Goal: Task Accomplishment & Management: Use online tool/utility

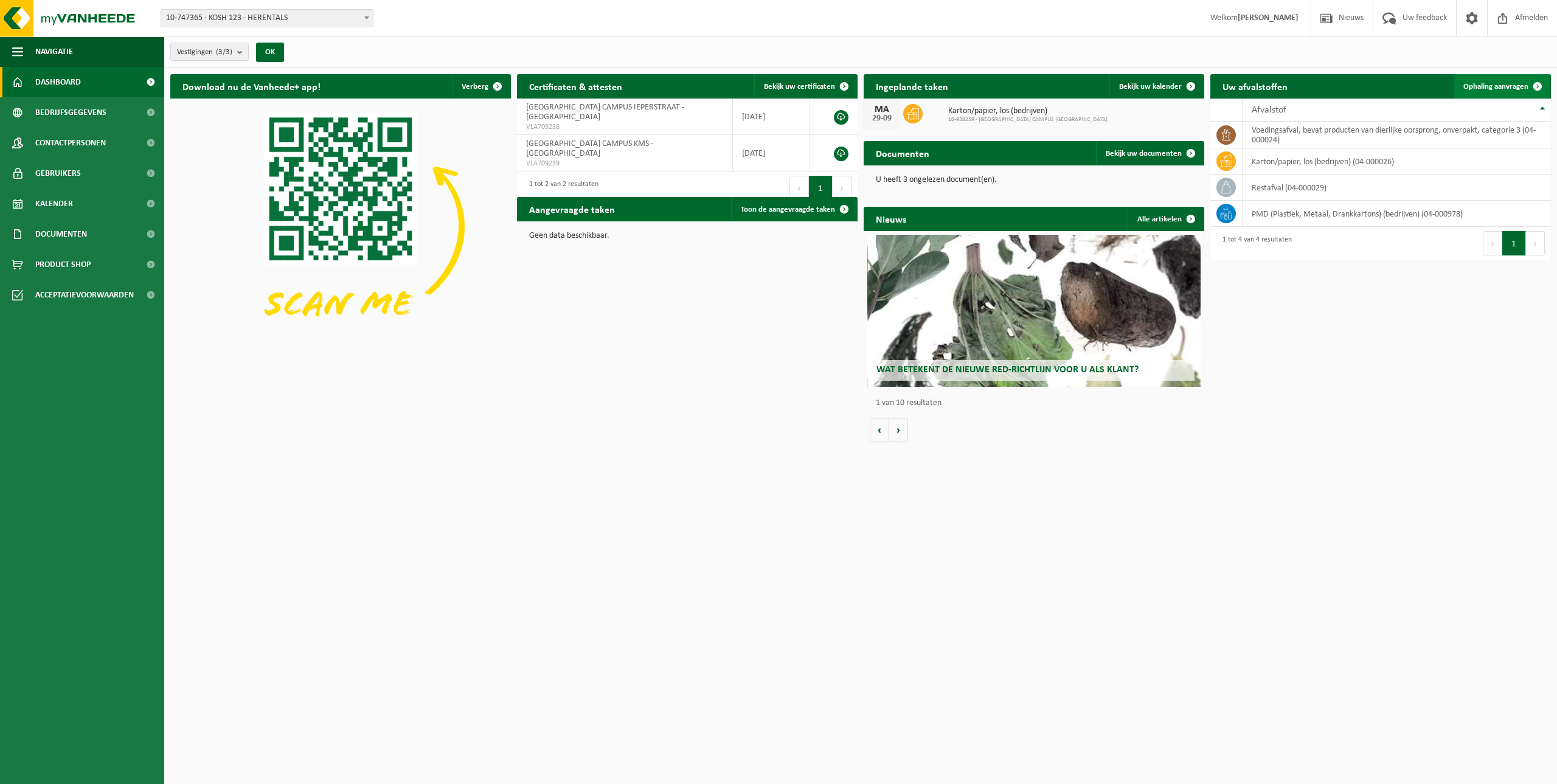
click at [1489, 83] on span "Ophaling aanvragen" at bounding box center [1496, 87] width 65 height 8
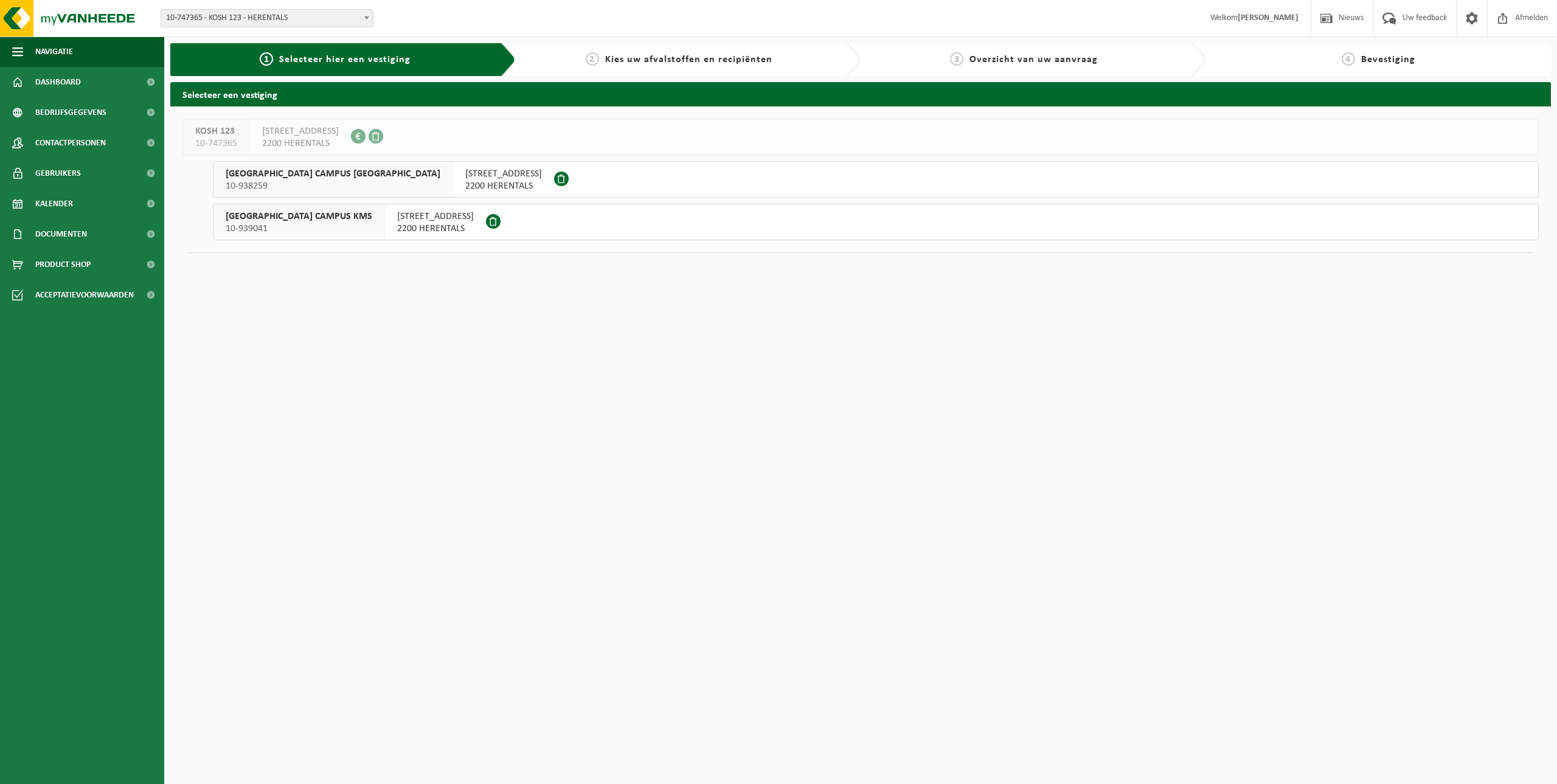
click at [465, 177] on span "IEPERSTRAAT 5" at bounding box center [503, 174] width 76 height 12
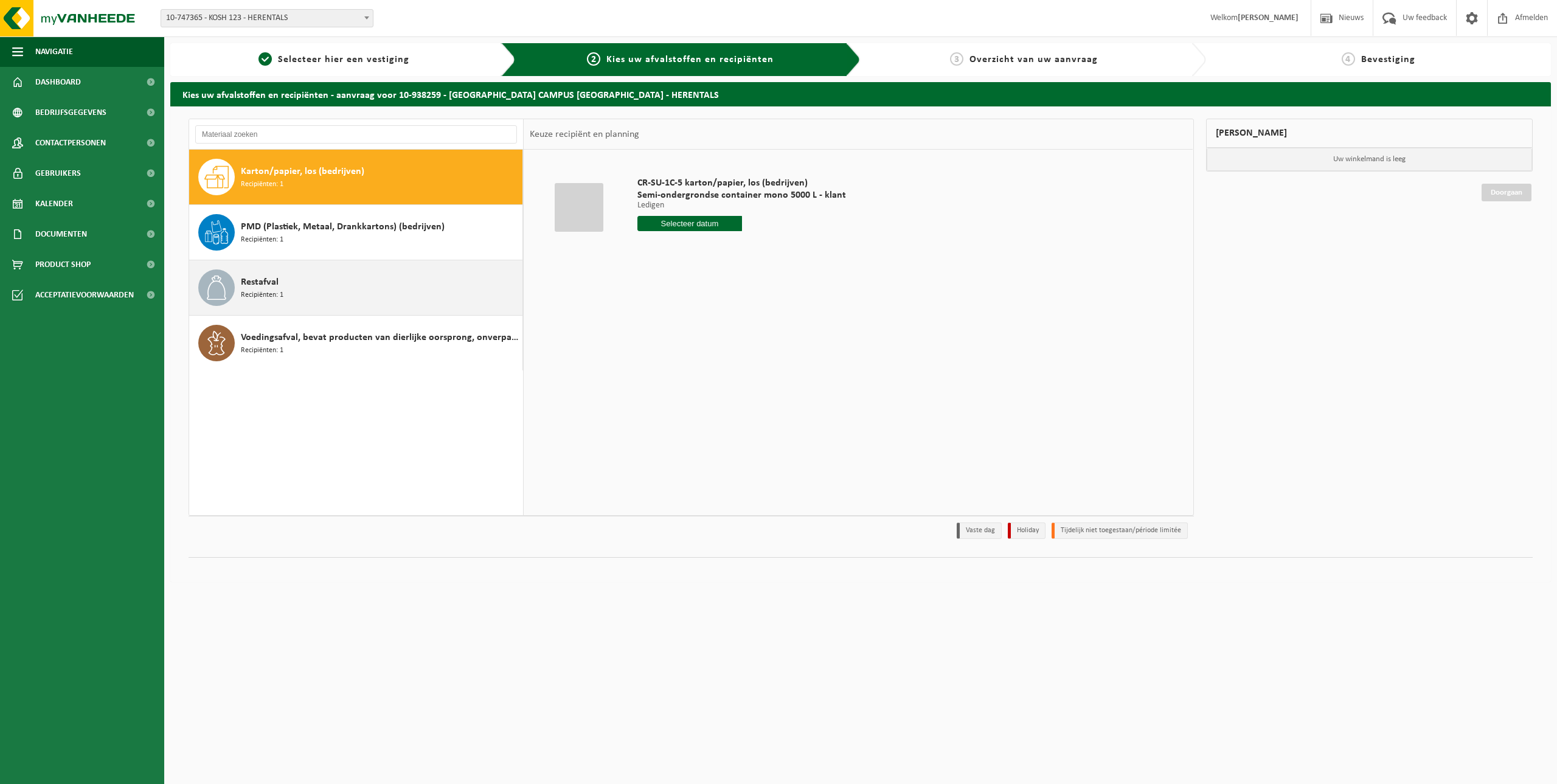
click at [269, 286] on span "Restafval" at bounding box center [260, 282] width 38 height 14
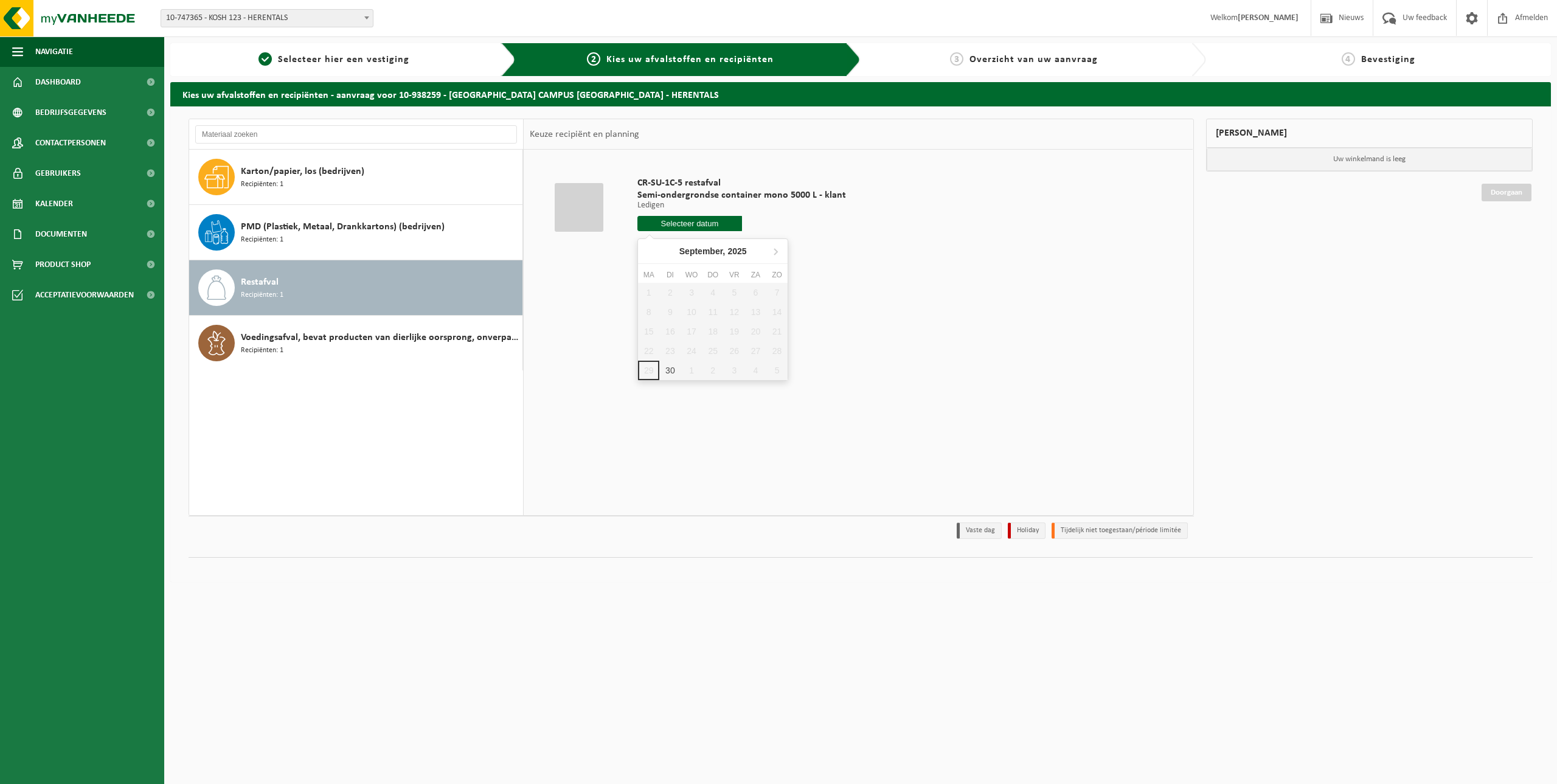
click at [686, 224] on input "text" at bounding box center [690, 223] width 105 height 15
click at [669, 369] on div "30" at bounding box center [670, 370] width 22 height 20
type input "Van 2025-09-30"
click at [685, 268] on button "In winkelmand" at bounding box center [672, 269] width 67 height 20
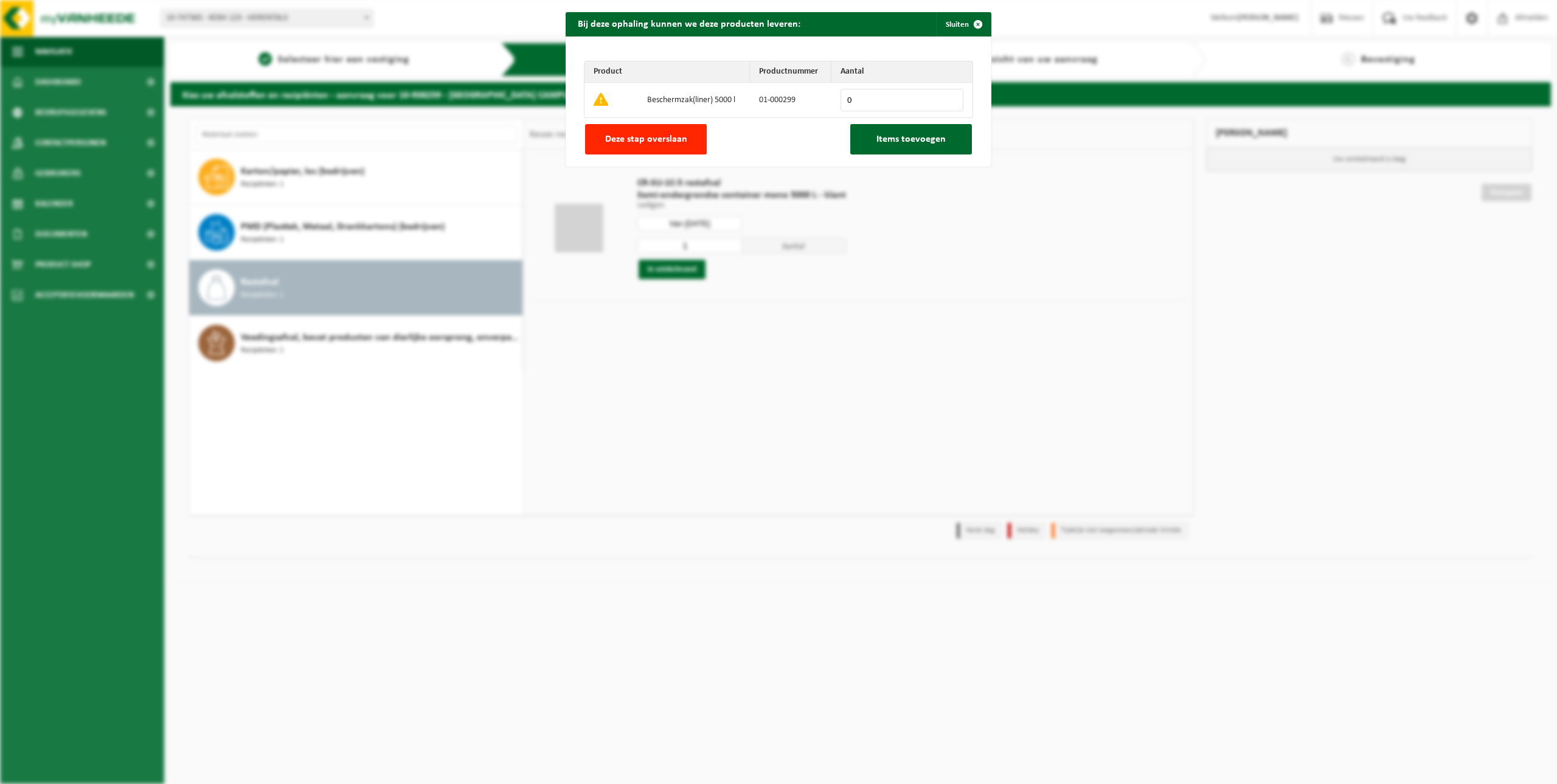
click at [876, 103] on input "0" at bounding box center [902, 100] width 123 height 22
click at [946, 94] on input "0" at bounding box center [902, 100] width 123 height 22
type input "1"
click at [950, 97] on input "1" at bounding box center [902, 100] width 123 height 22
click at [909, 137] on span "Items toevoegen" at bounding box center [911, 139] width 69 height 10
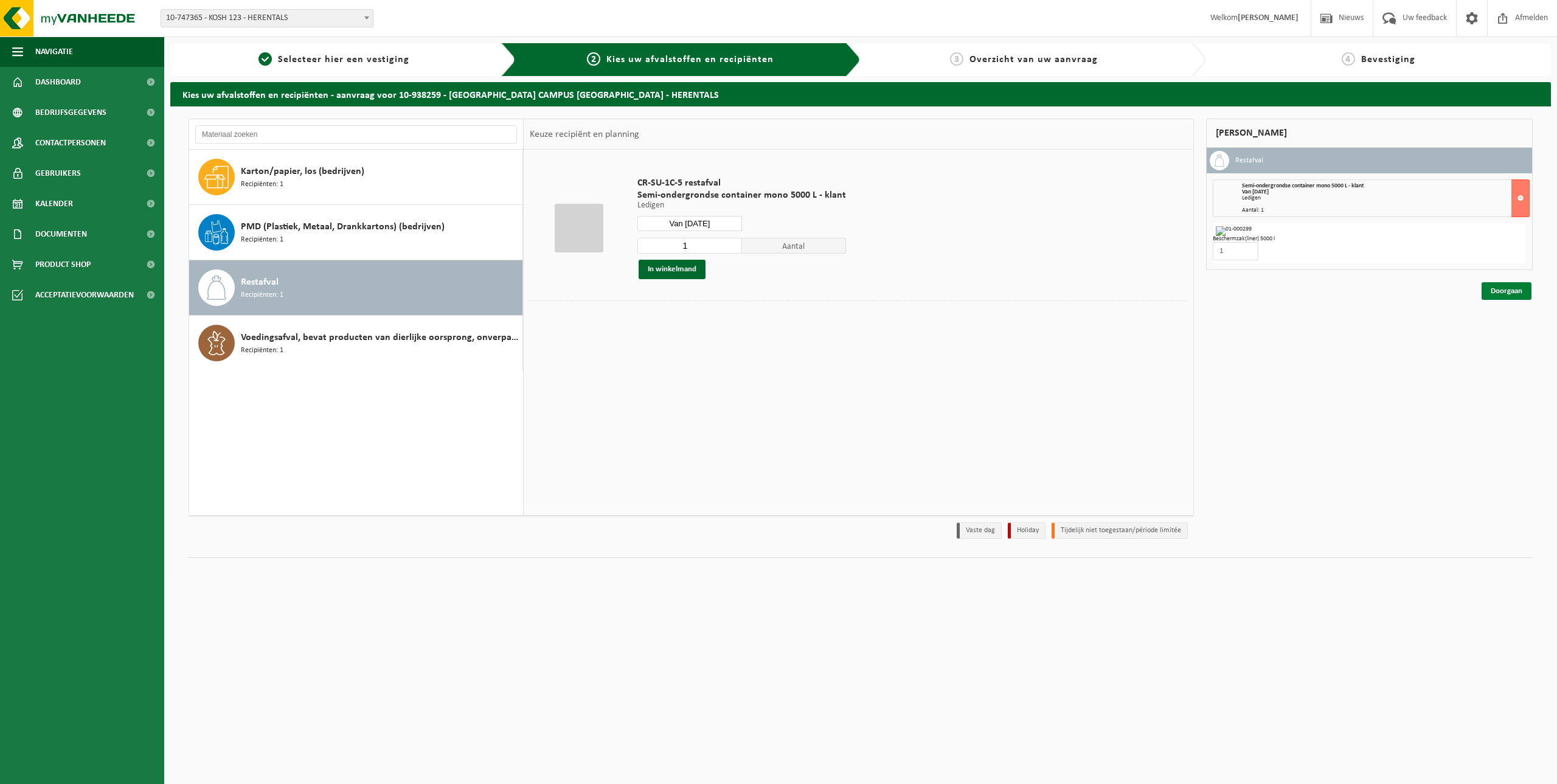
click at [1510, 289] on link "Doorgaan" at bounding box center [1507, 291] width 50 height 18
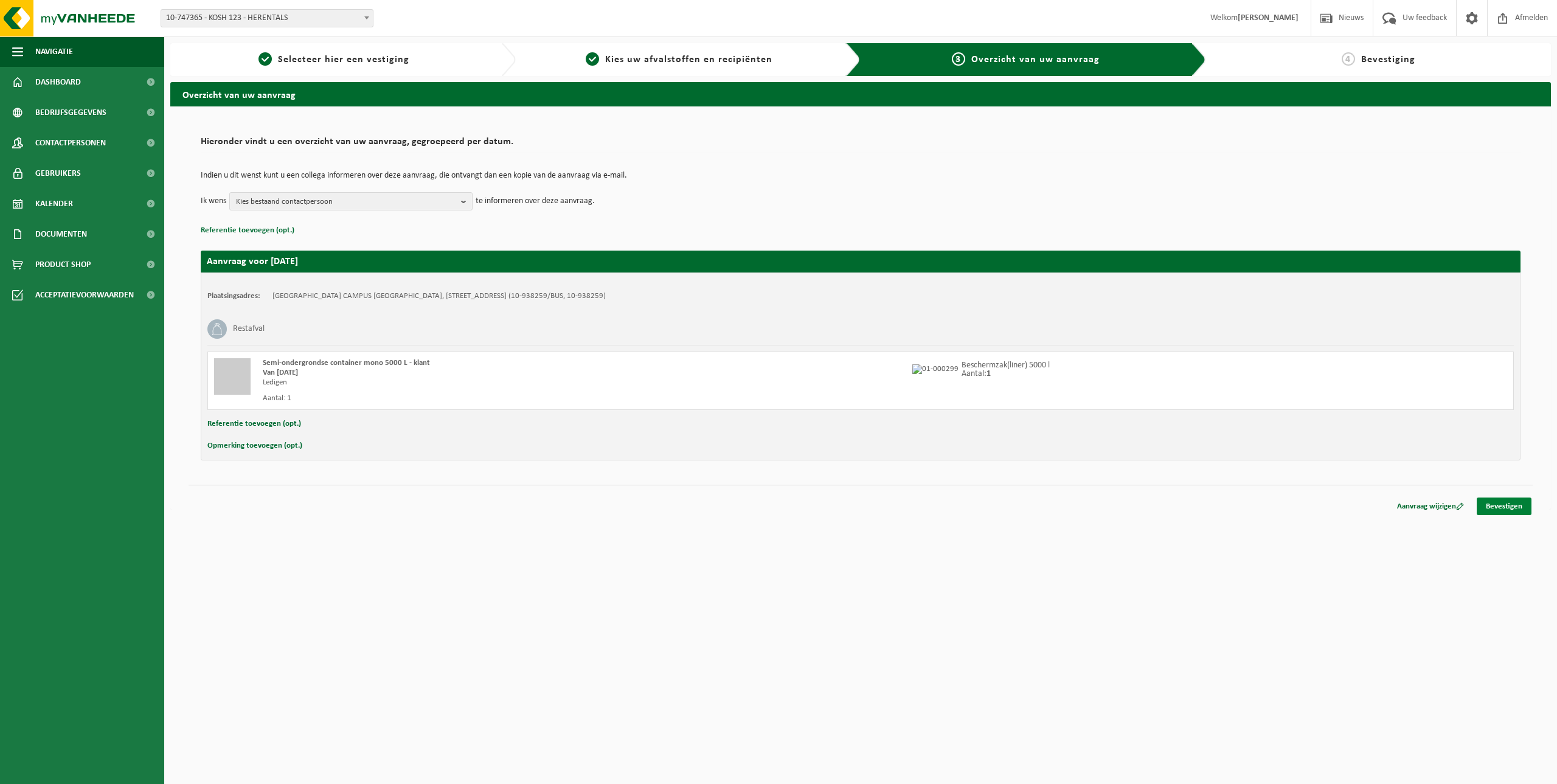
click at [1505, 508] on link "Bevestigen" at bounding box center [1504, 506] width 55 height 18
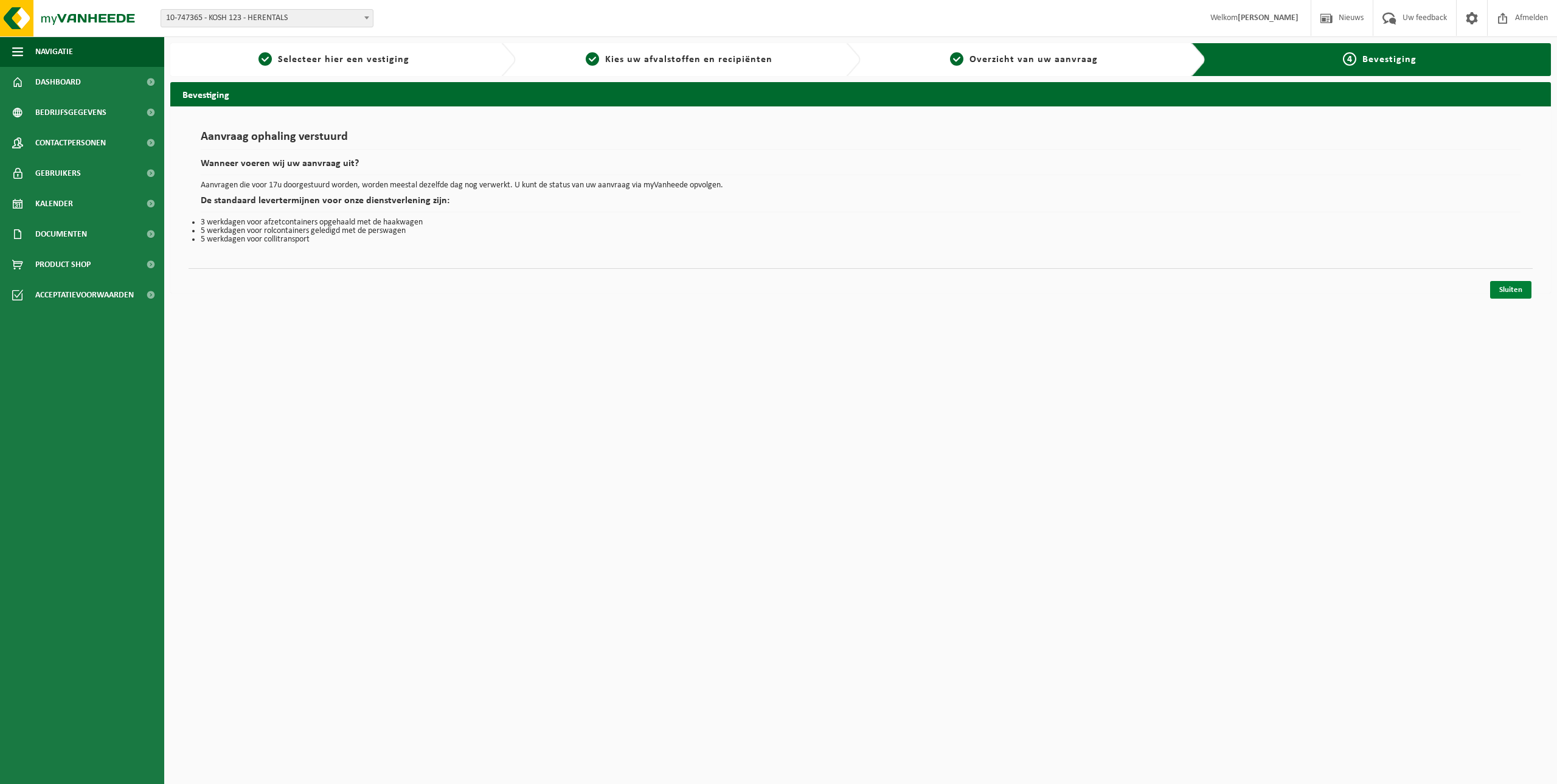
click at [1508, 286] on link "Sluiten" at bounding box center [1511, 289] width 41 height 18
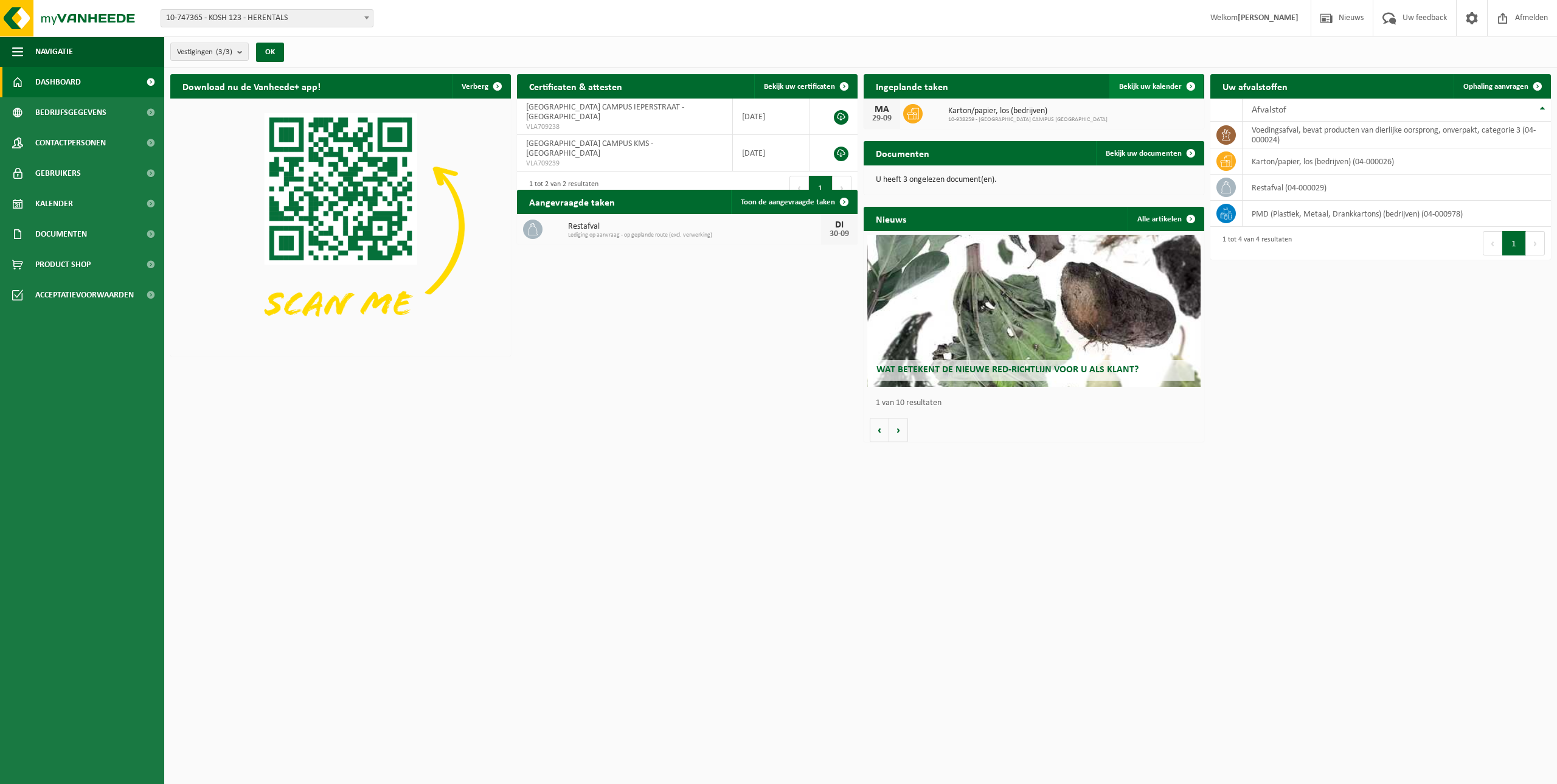
click at [1166, 92] on link "Bekijk uw kalender" at bounding box center [1156, 86] width 93 height 24
